Goal: Information Seeking & Learning: Understand process/instructions

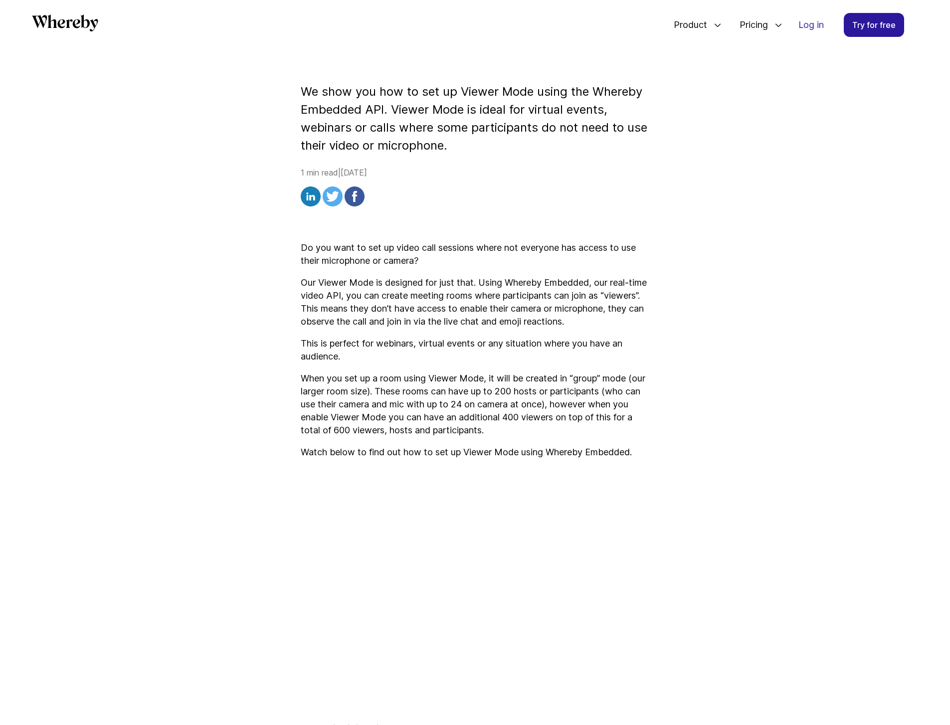
scroll to position [155, 0]
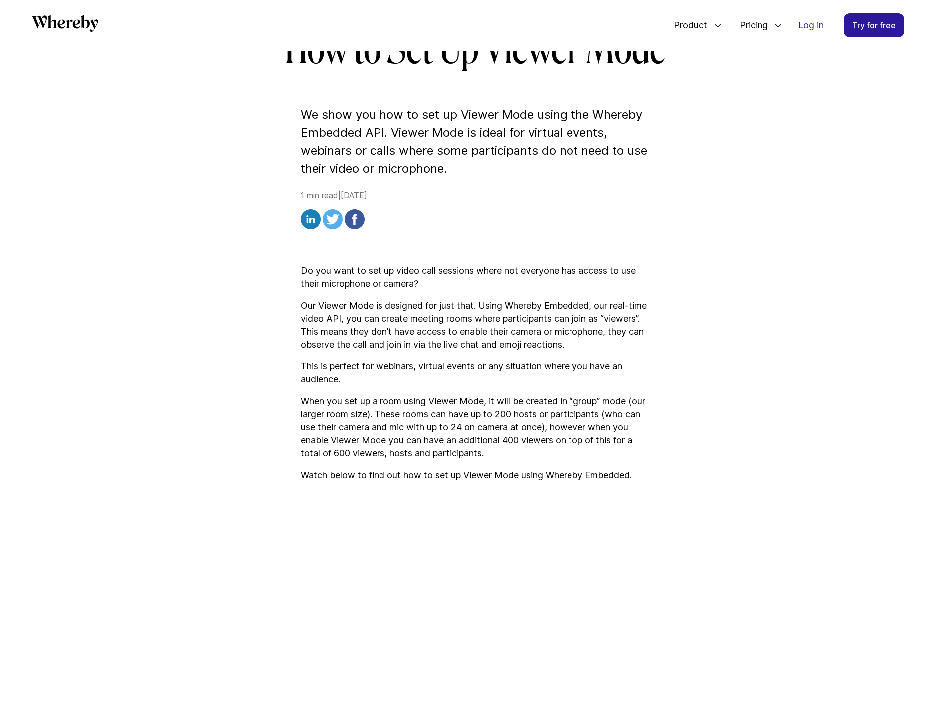
click at [546, 61] on h1 "How to Set Up Viewer Mode" at bounding box center [475, 50] width 575 height 48
click at [605, 92] on article "How to Set Up Viewer Mode We show you how to set up Viewer Mode using the Where…" at bounding box center [475, 481] width 598 height 911
click at [653, 75] on article "How to Set Up Viewer Mode We show you how to set up Viewer Mode using the Where…" at bounding box center [475, 481] width 598 height 911
drag, startPoint x: 657, startPoint y: 63, endPoint x: 484, endPoint y: 60, distance: 173.6
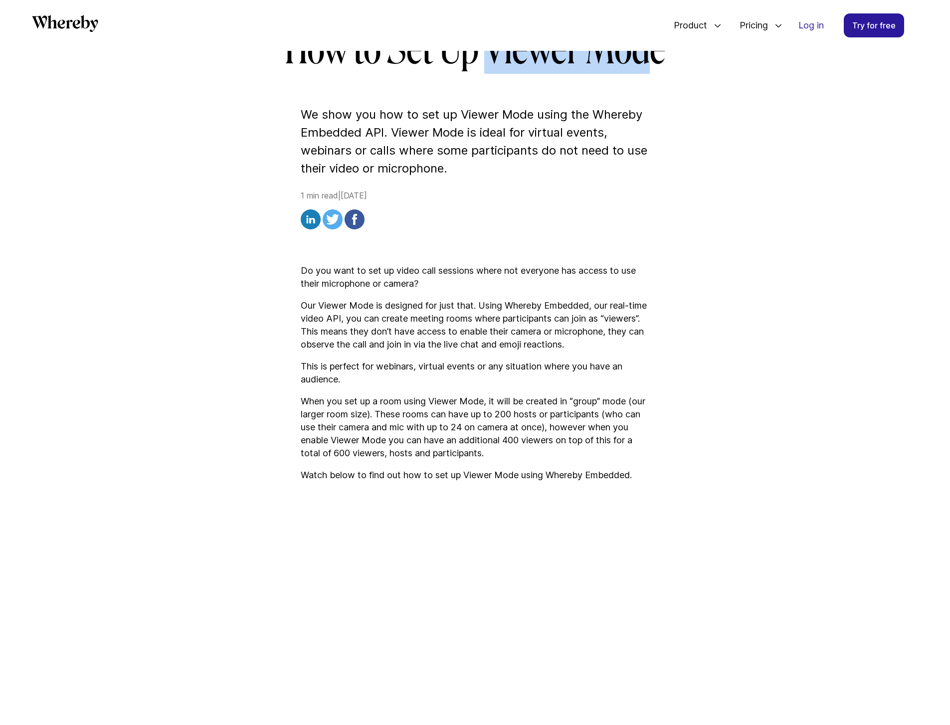
click at [484, 60] on h1 "How to Set Up Viewer Mode" at bounding box center [475, 50] width 575 height 48
click at [616, 75] on article "How to Set Up Viewer Mode We show you how to set up Viewer Mode using the Where…" at bounding box center [475, 481] width 598 height 911
drag, startPoint x: 667, startPoint y: 59, endPoint x: 489, endPoint y: 62, distance: 178.1
click at [489, 62] on h1 "How to Set Up Viewer Mode" at bounding box center [475, 50] width 575 height 48
copy h1 "Viewer Mode"
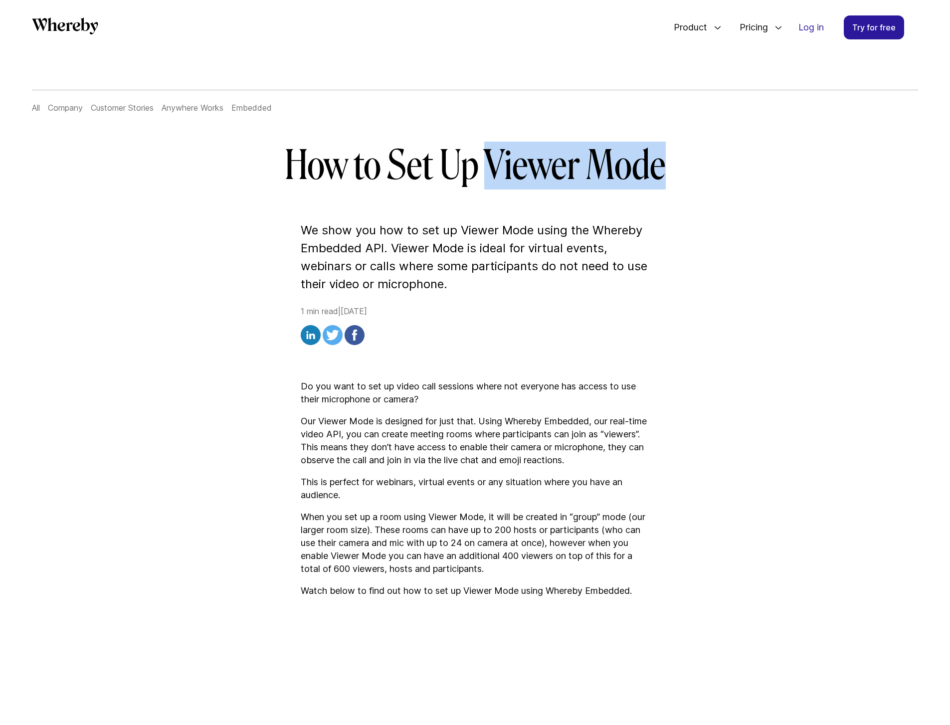
scroll to position [0, 0]
